Goal: Find specific page/section: Find specific page/section

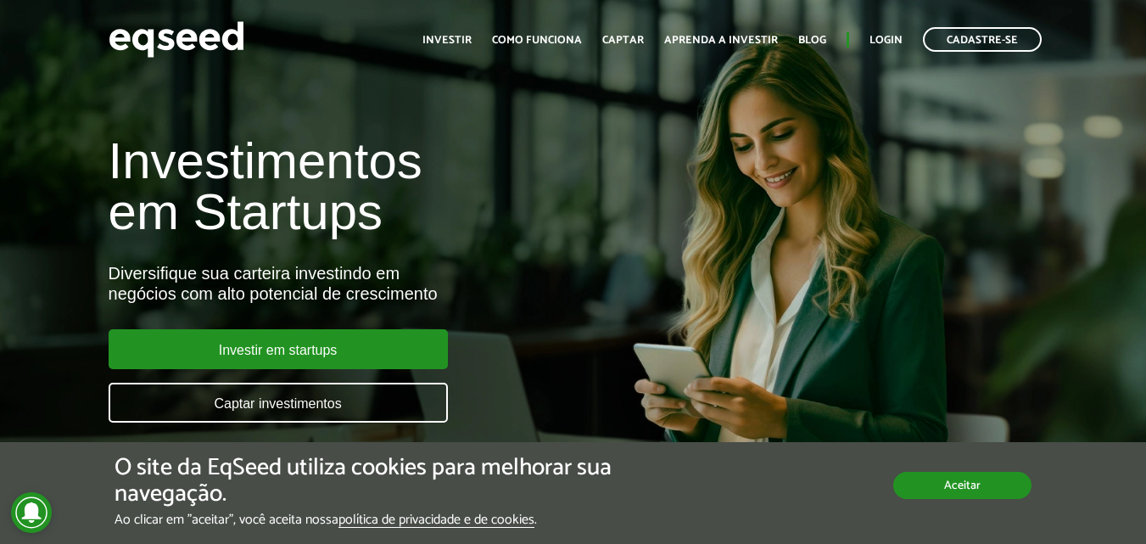
click at [939, 495] on button "Aceitar" at bounding box center [962, 485] width 138 height 27
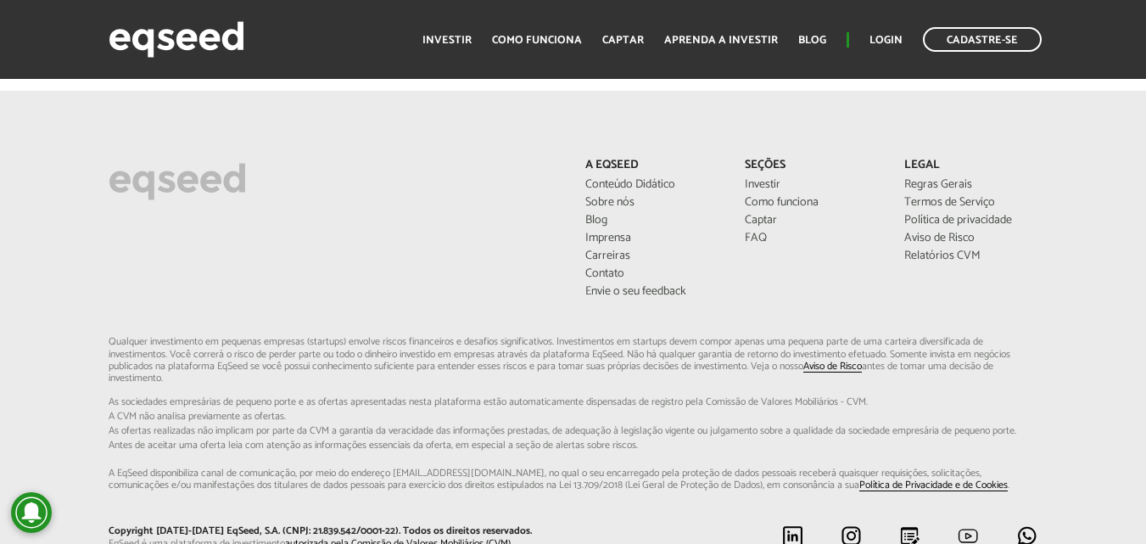
scroll to position [4745, 0]
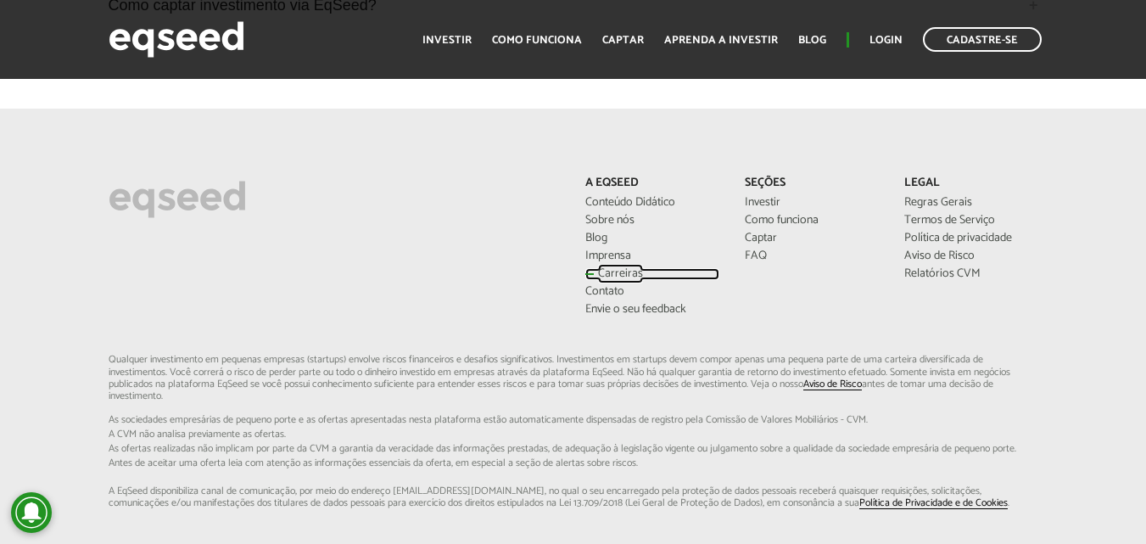
click at [616, 274] on link "Carreiras" at bounding box center [652, 274] width 134 height 12
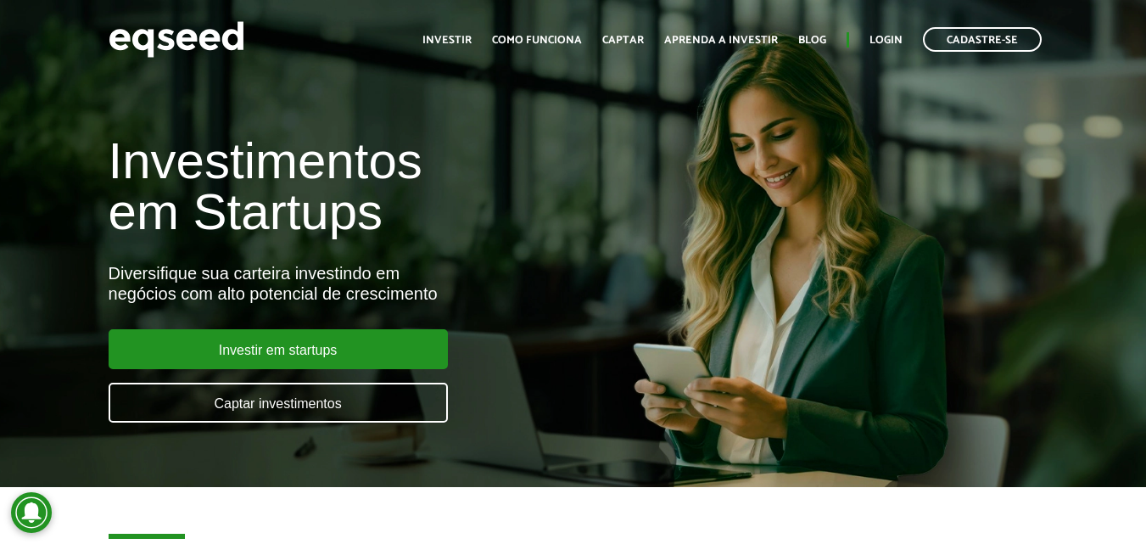
scroll to position [4745, 0]
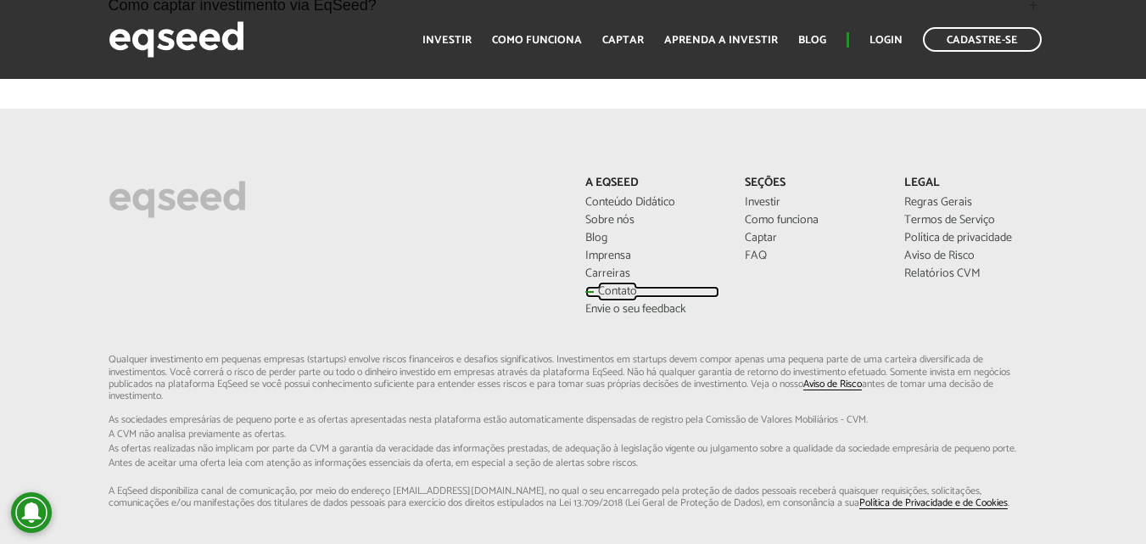
click at [615, 294] on link "Contato" at bounding box center [652, 292] width 134 height 12
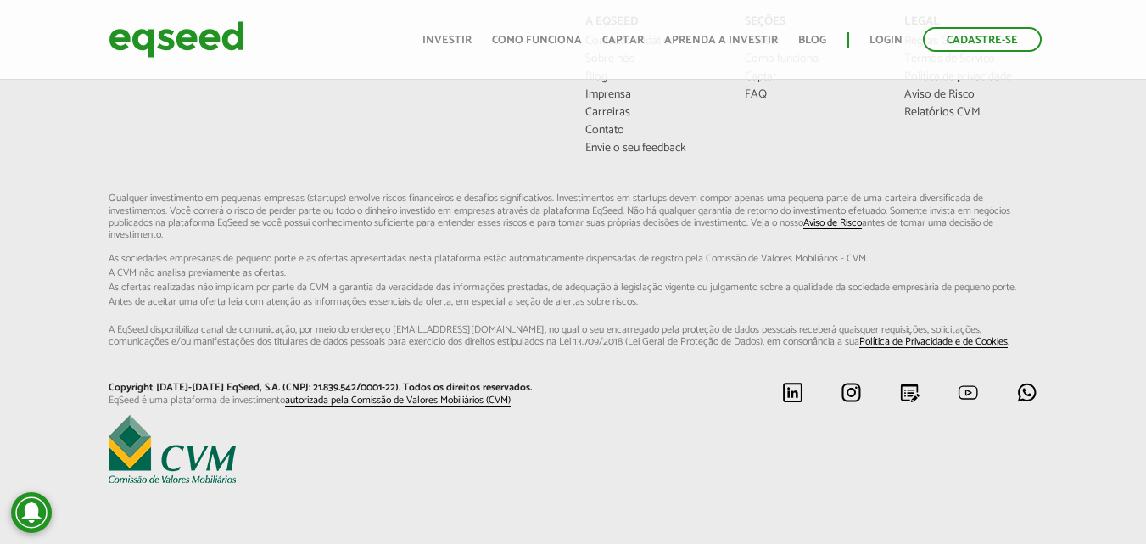
scroll to position [1028, 0]
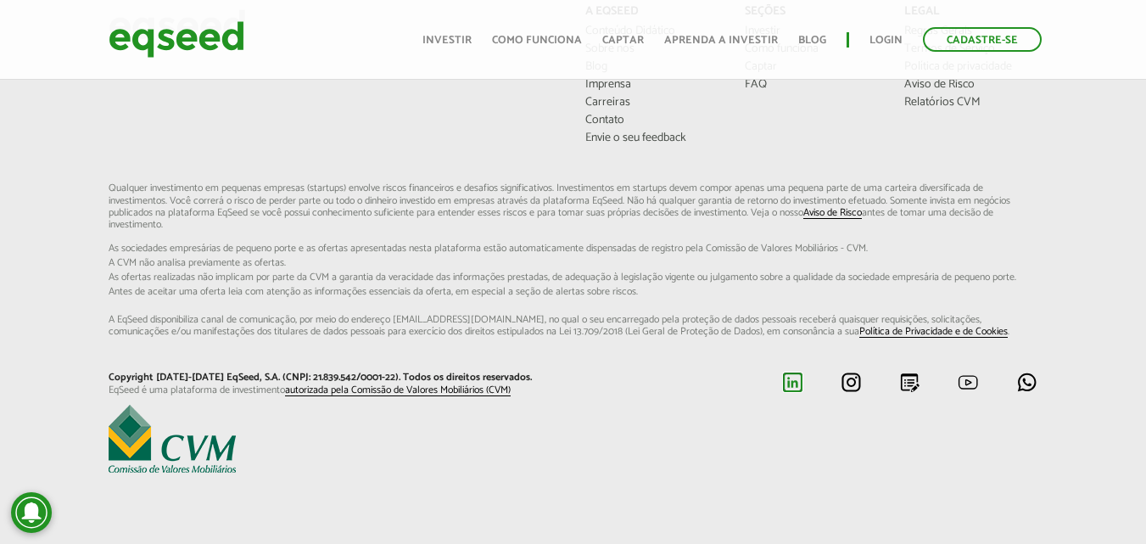
click at [792, 376] on img at bounding box center [792, 382] width 21 height 21
